Goal: Check status: Check status

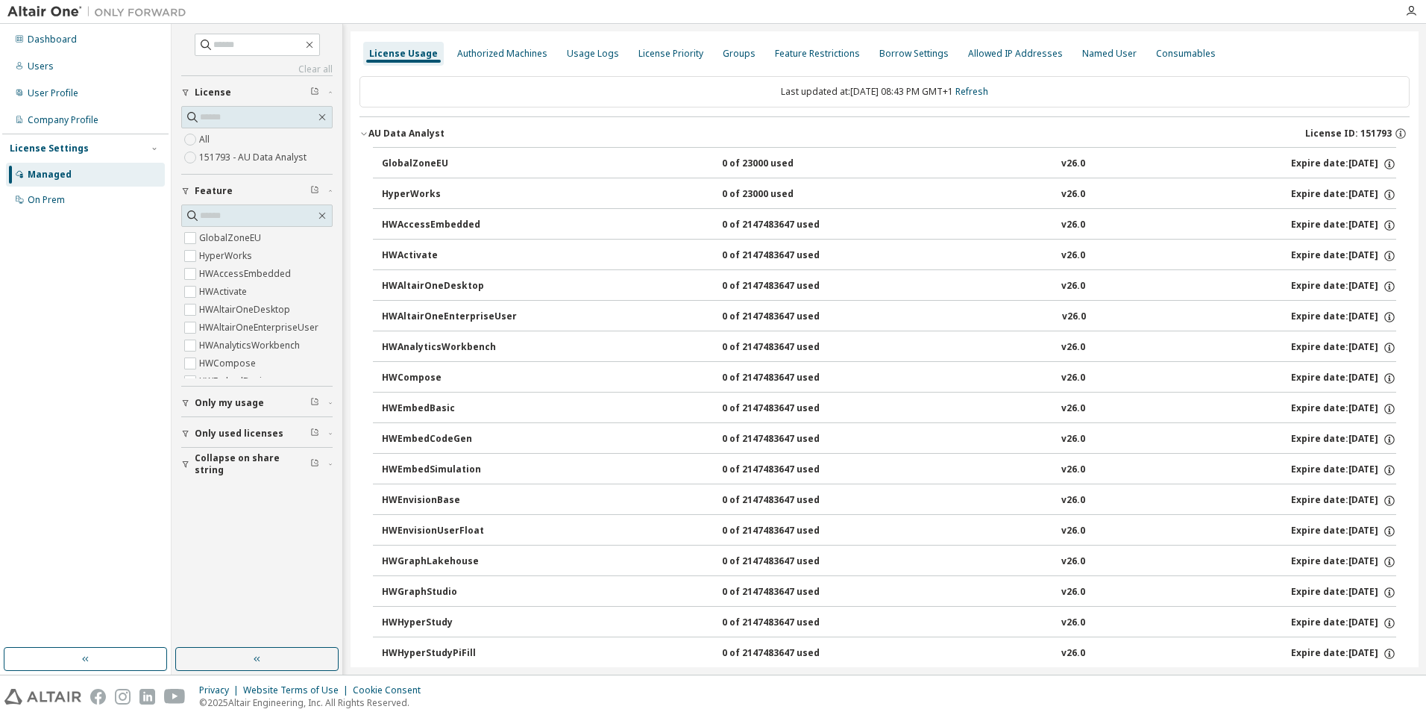
click at [399, 157] on div "GlobalZoneEU" at bounding box center [449, 163] width 134 height 13
click at [363, 130] on icon "button" at bounding box center [364, 133] width 9 height 9
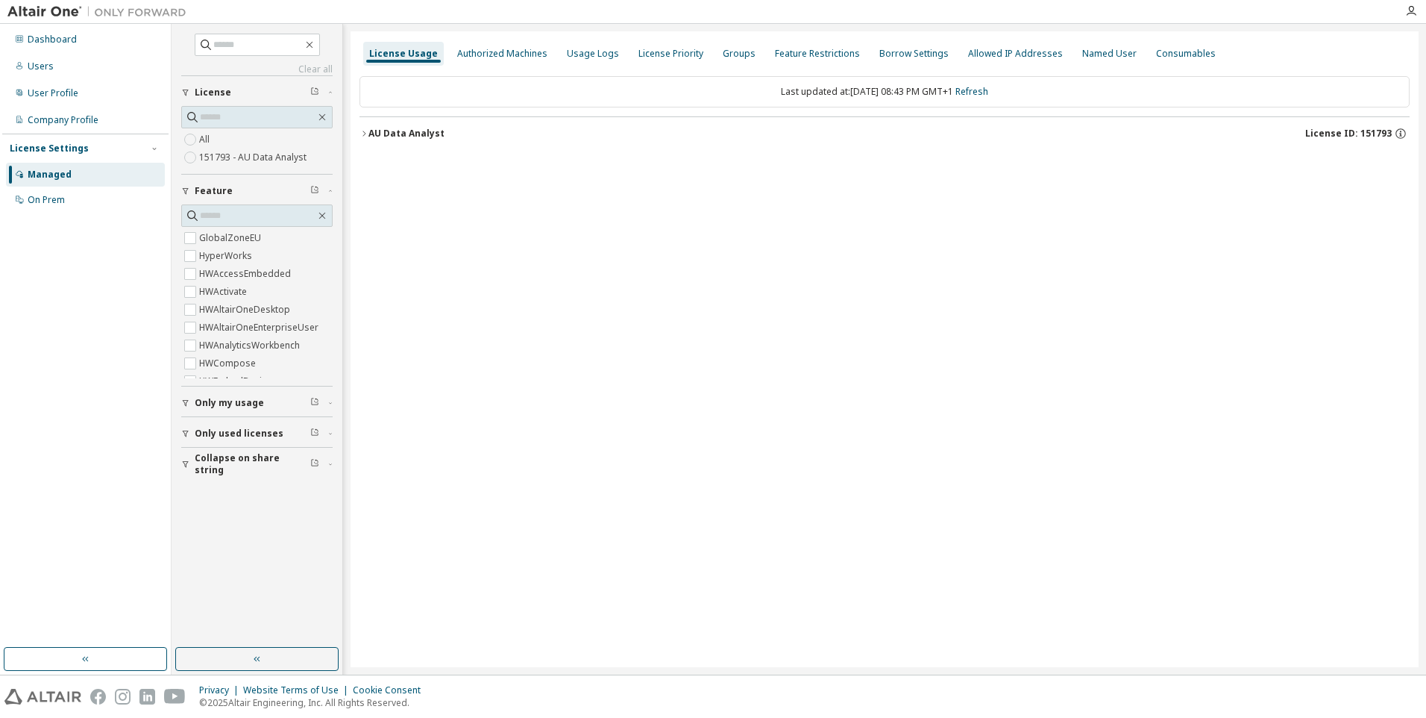
click at [366, 128] on button "AU Data Analyst License ID: 151793" at bounding box center [885, 133] width 1050 height 33
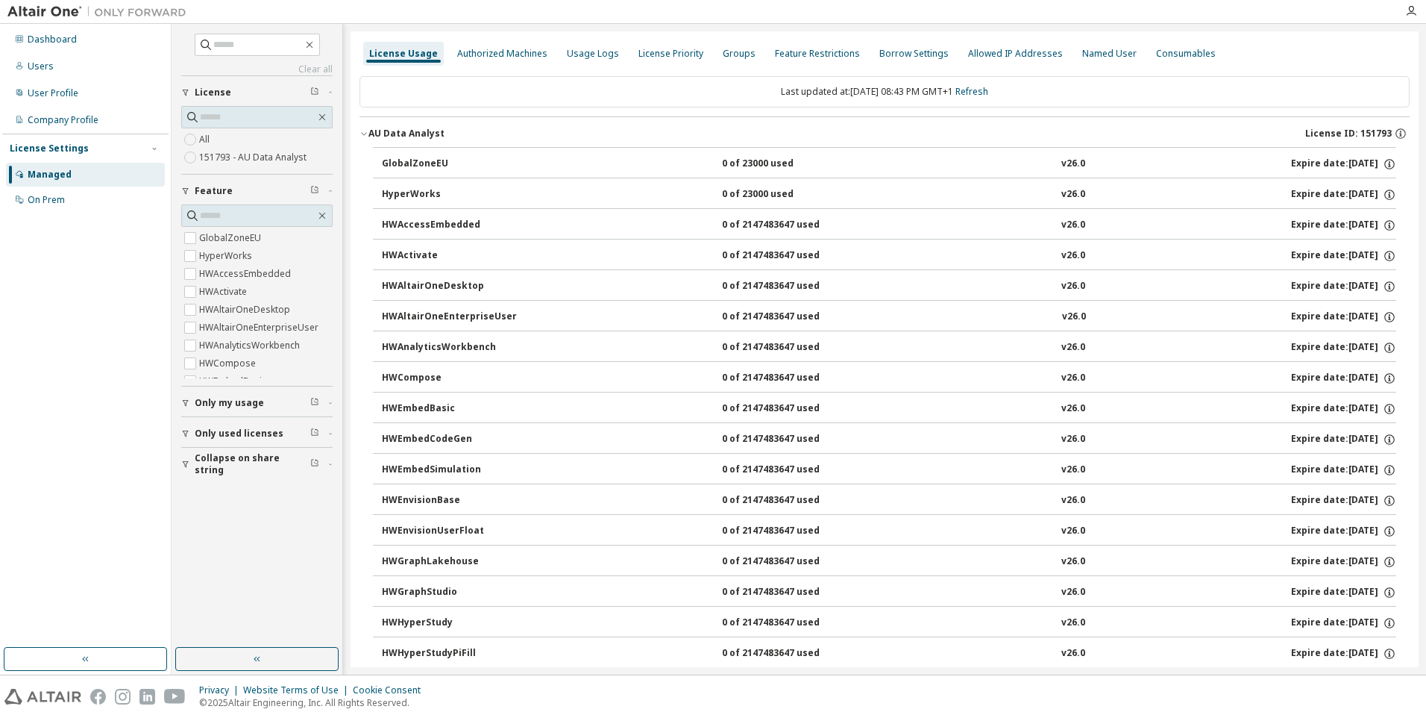
click at [790, 165] on div "0 of 23000 used" at bounding box center [789, 163] width 134 height 13
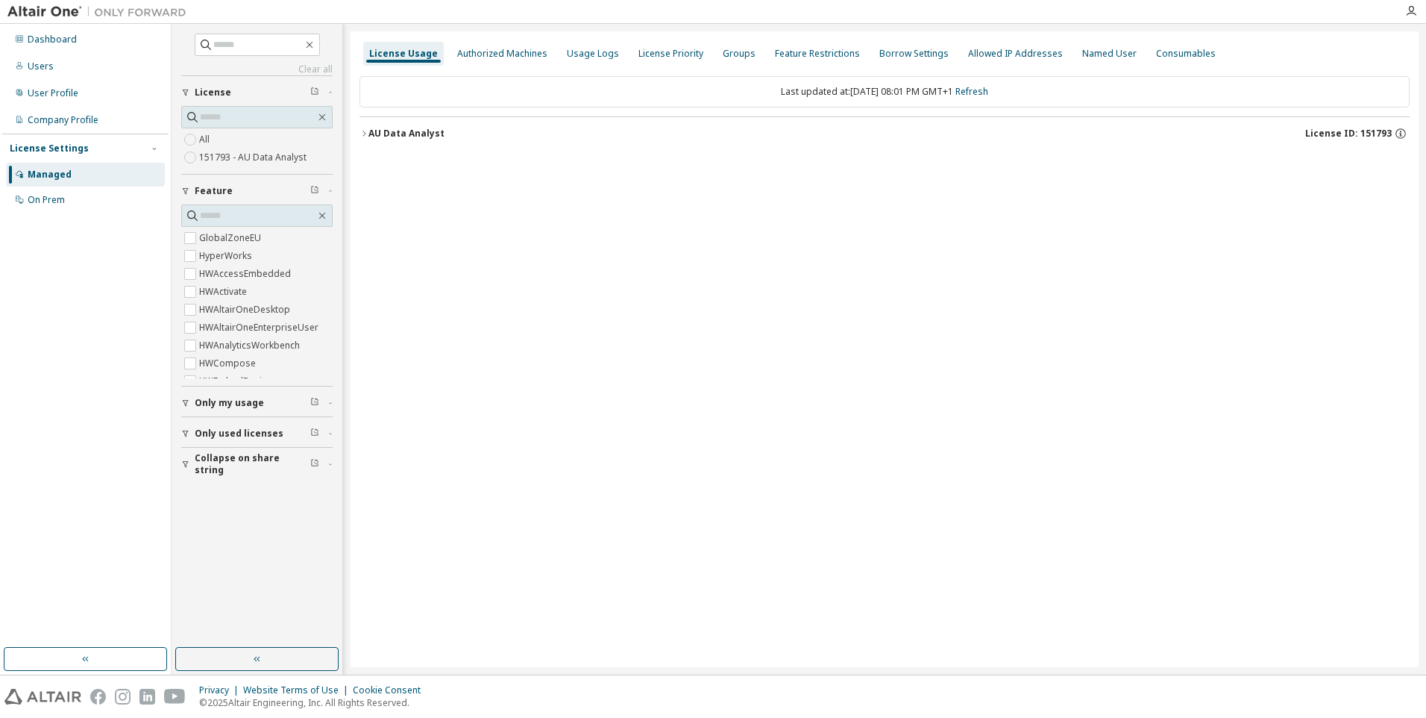
click at [362, 131] on icon "button" at bounding box center [364, 133] width 9 height 9
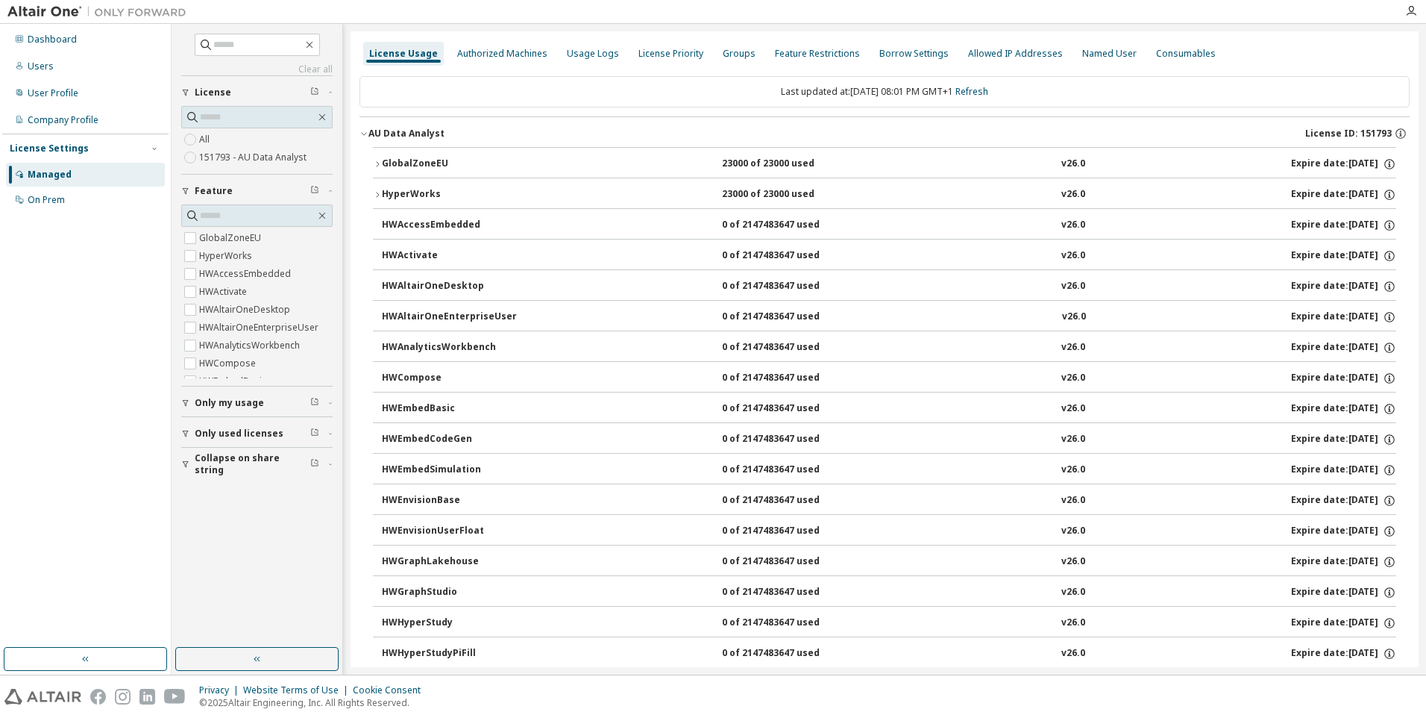
click at [411, 158] on div "GlobalZoneEU" at bounding box center [449, 163] width 134 height 13
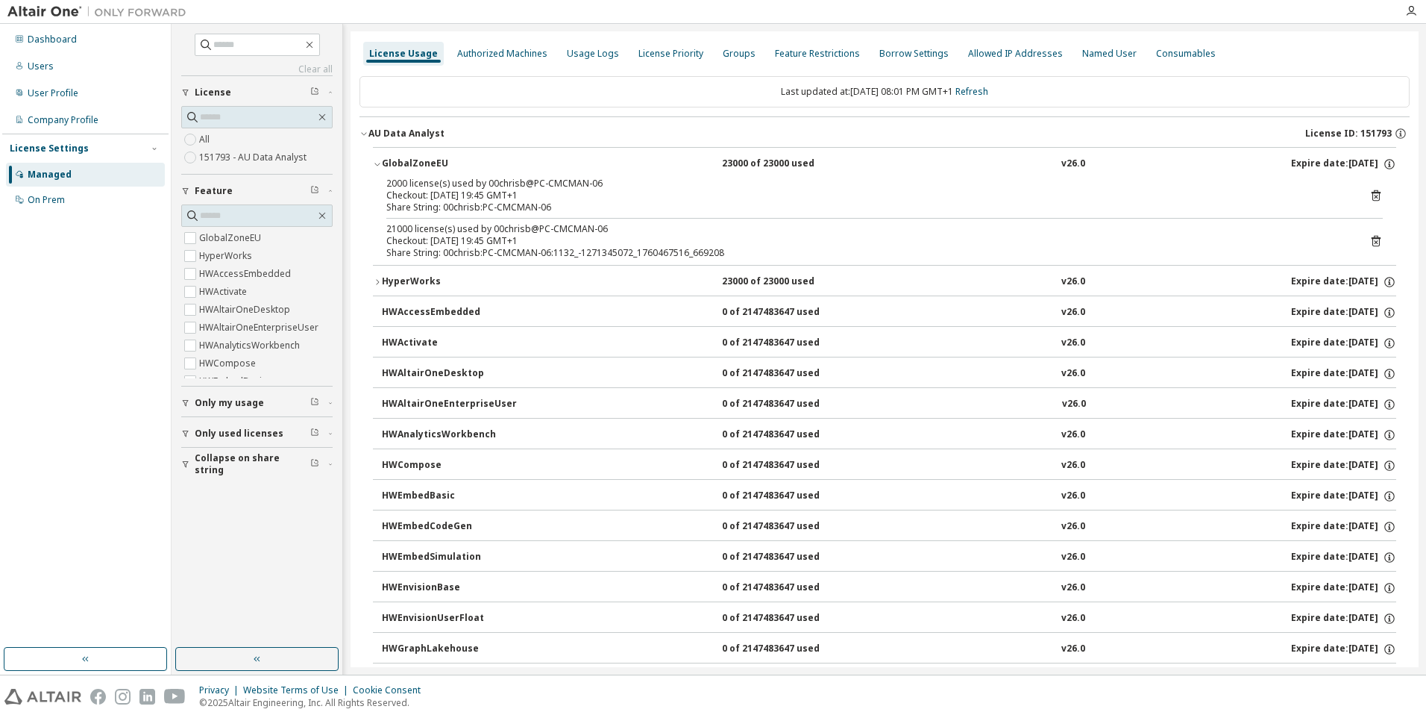
click at [1370, 195] on icon at bounding box center [1376, 195] width 13 height 13
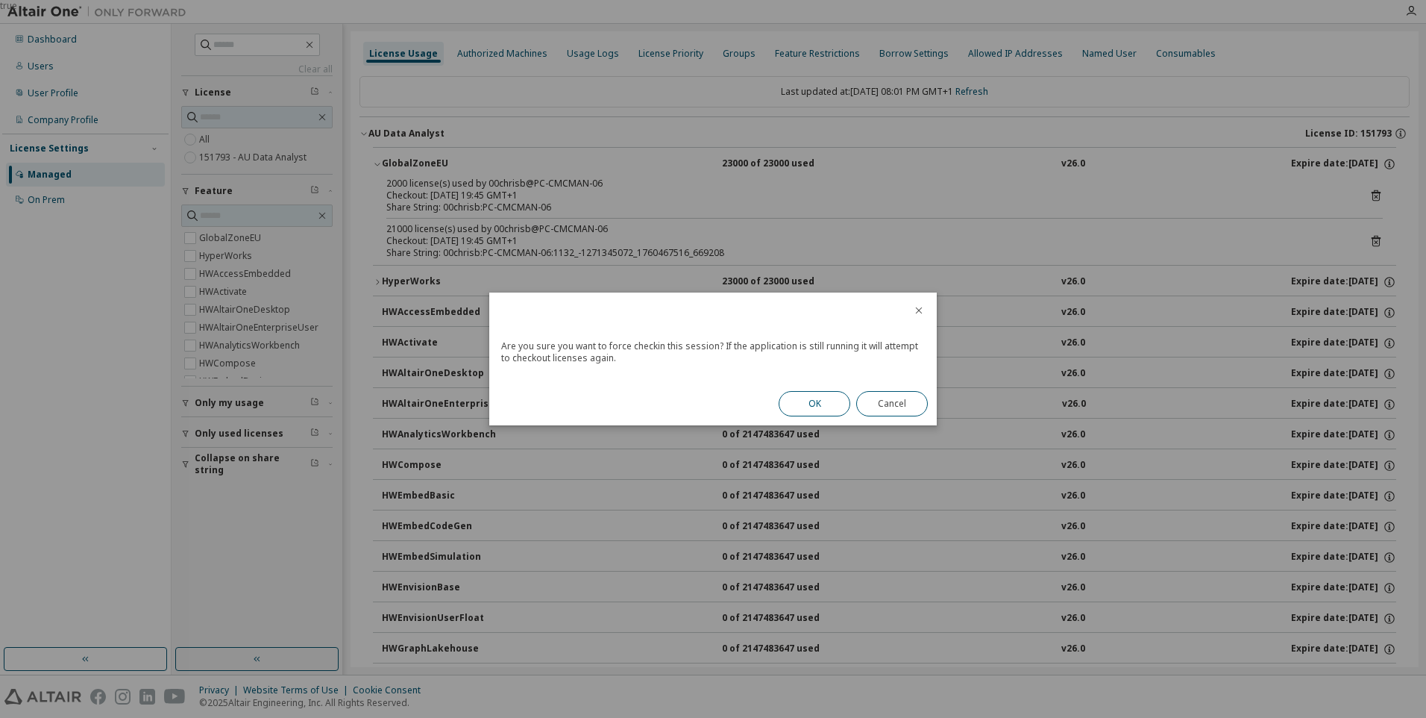
click at [829, 405] on button "OK" at bounding box center [815, 403] width 72 height 25
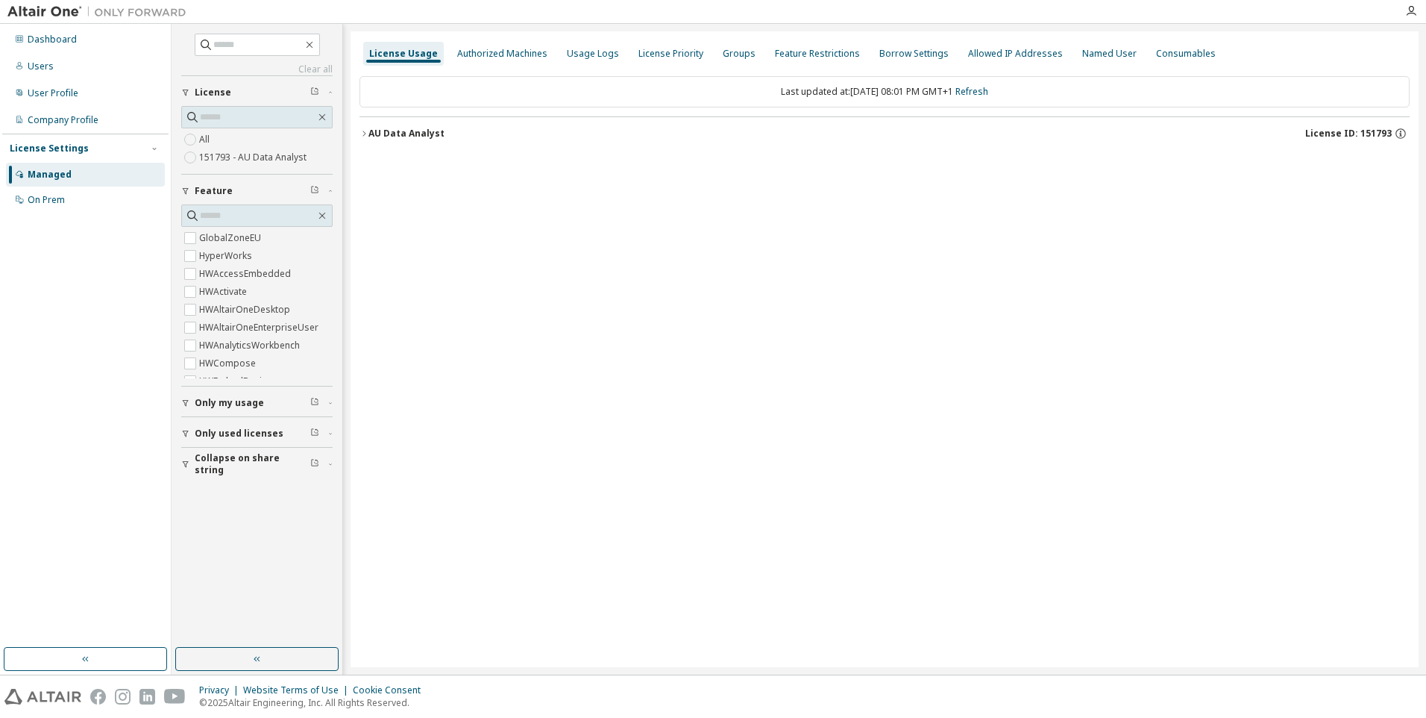
click at [365, 133] on icon "button" at bounding box center [364, 133] width 3 height 5
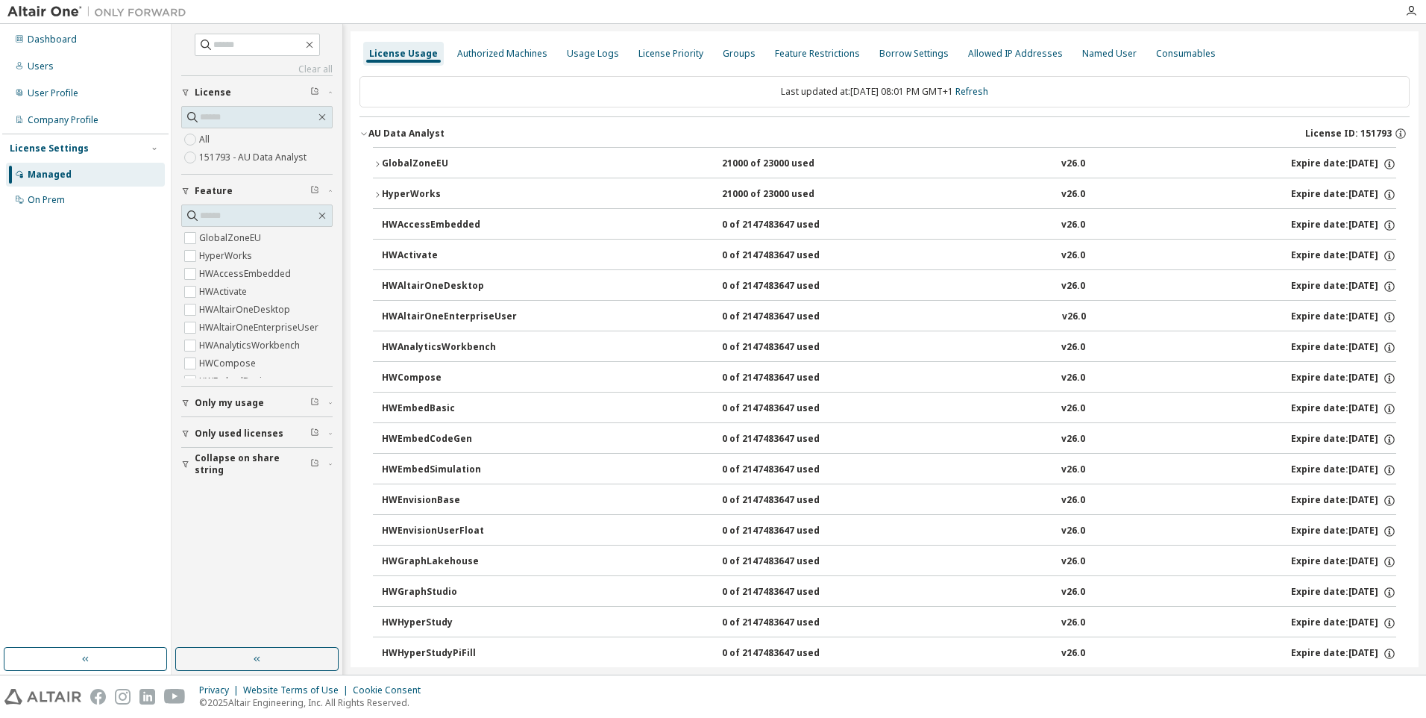
click at [375, 161] on icon "button" at bounding box center [377, 164] width 9 height 9
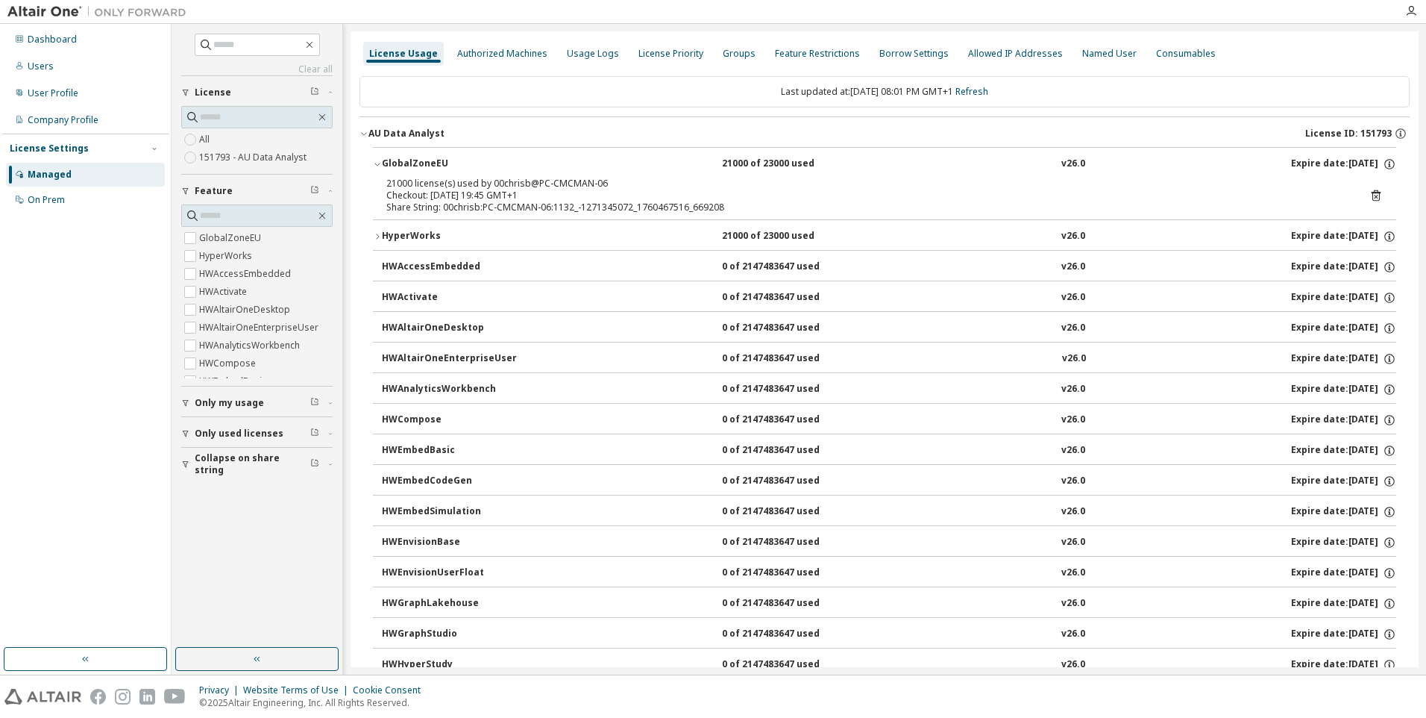
click at [1370, 195] on icon at bounding box center [1376, 195] width 13 height 13
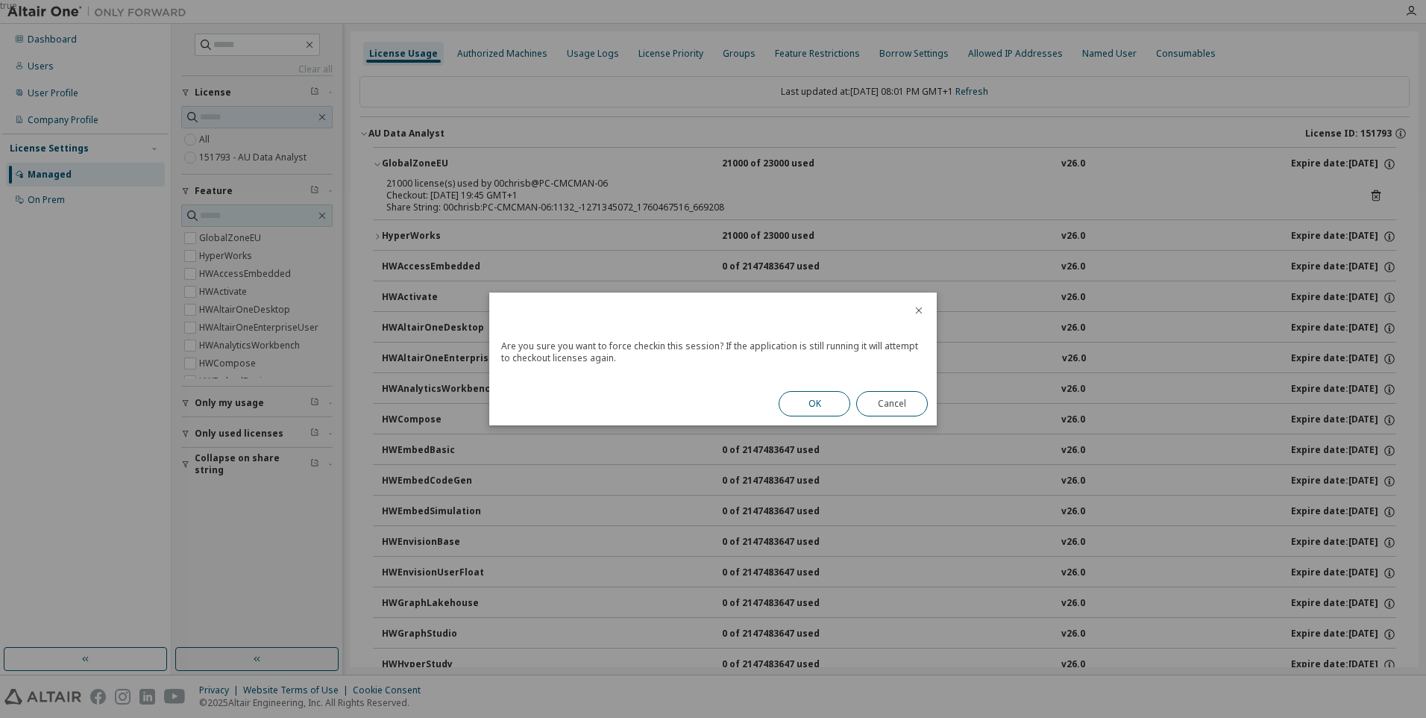
click at [813, 402] on button "OK" at bounding box center [815, 403] width 72 height 25
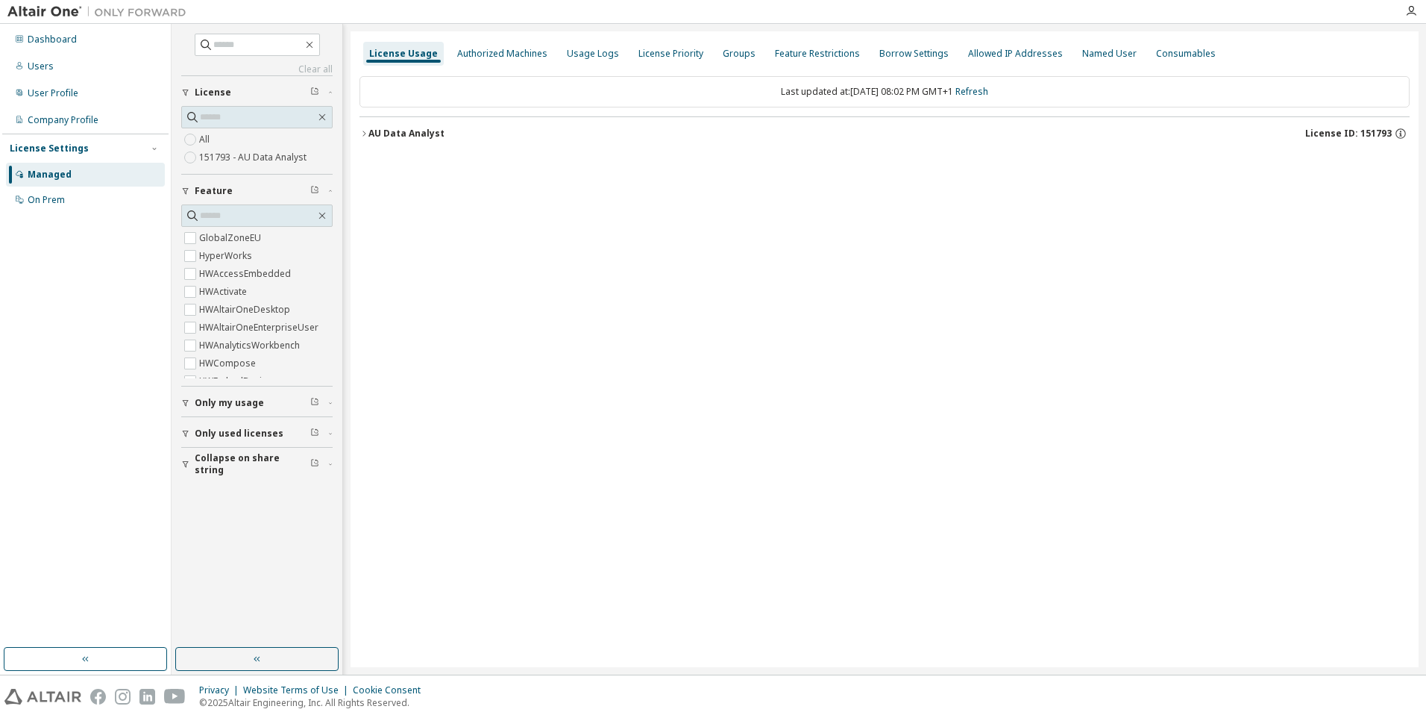
click at [365, 134] on icon "button" at bounding box center [364, 133] width 3 height 5
